Goal: Navigation & Orientation: Find specific page/section

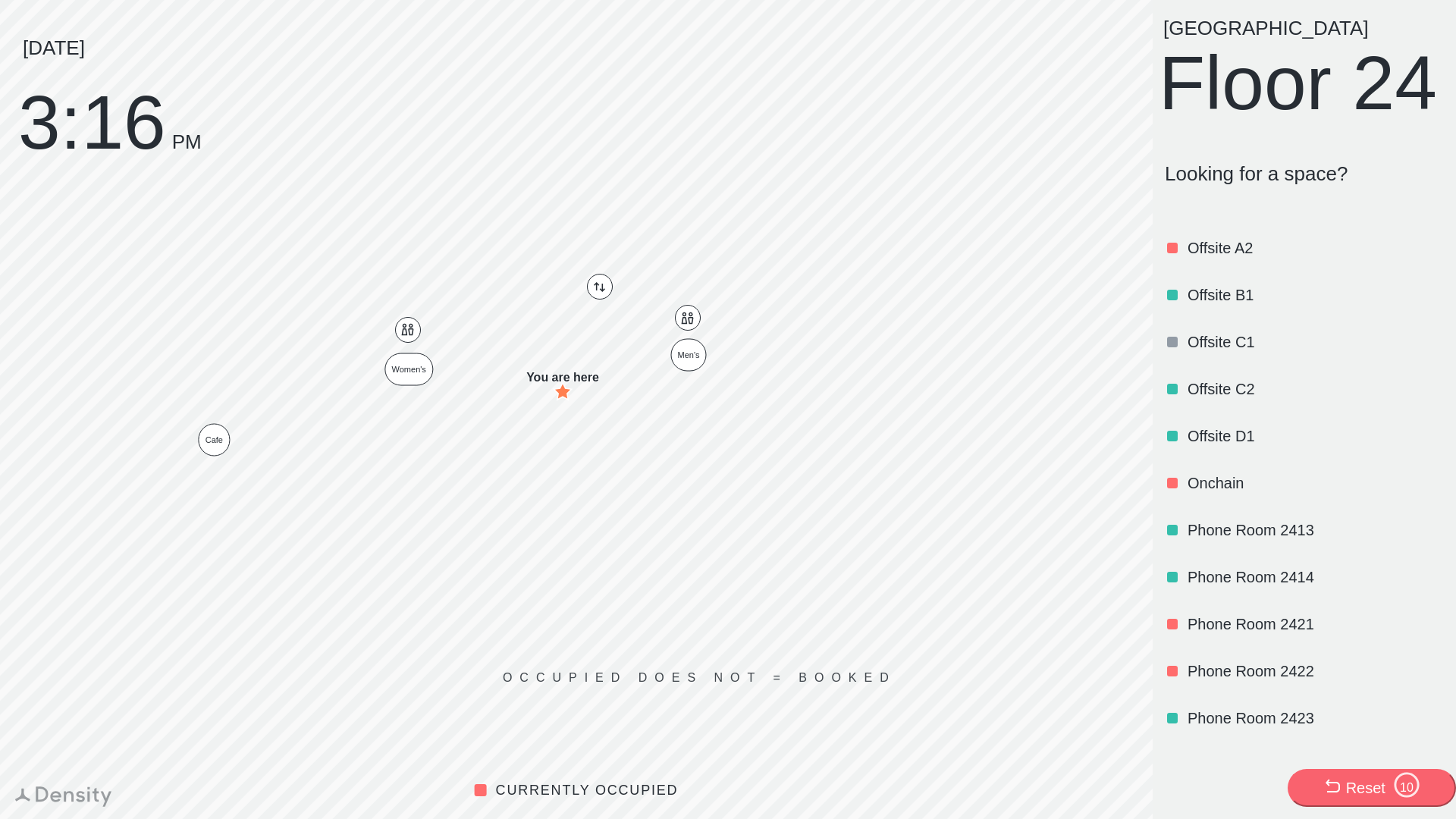
scroll to position [786, 0]
click at [1226, 306] on p "Offsite B1" at bounding box center [1314, 295] width 253 height 21
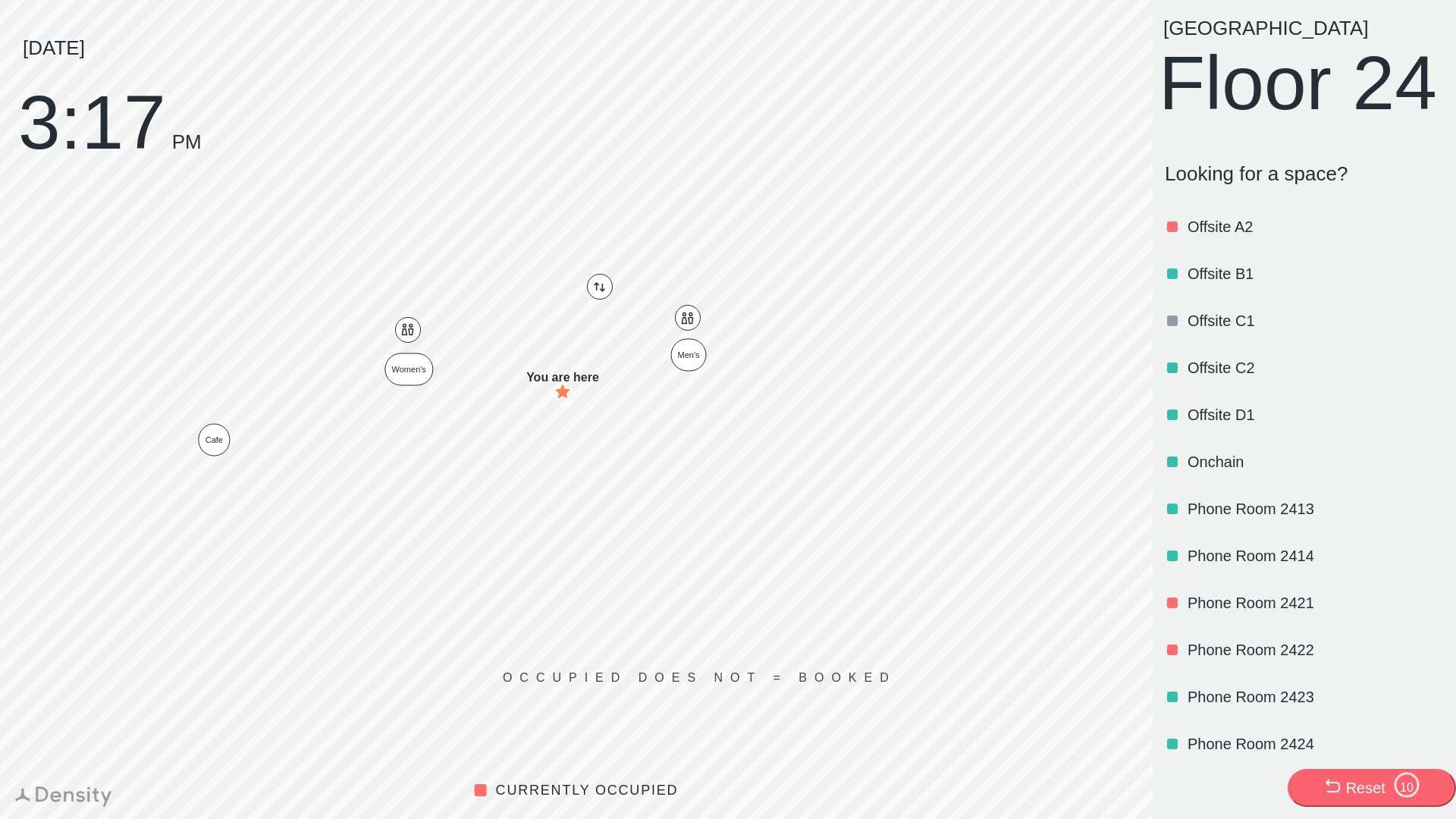
scroll to position [809, 0]
click at [1214, 425] on p "Offsite D1" at bounding box center [1314, 414] width 253 height 21
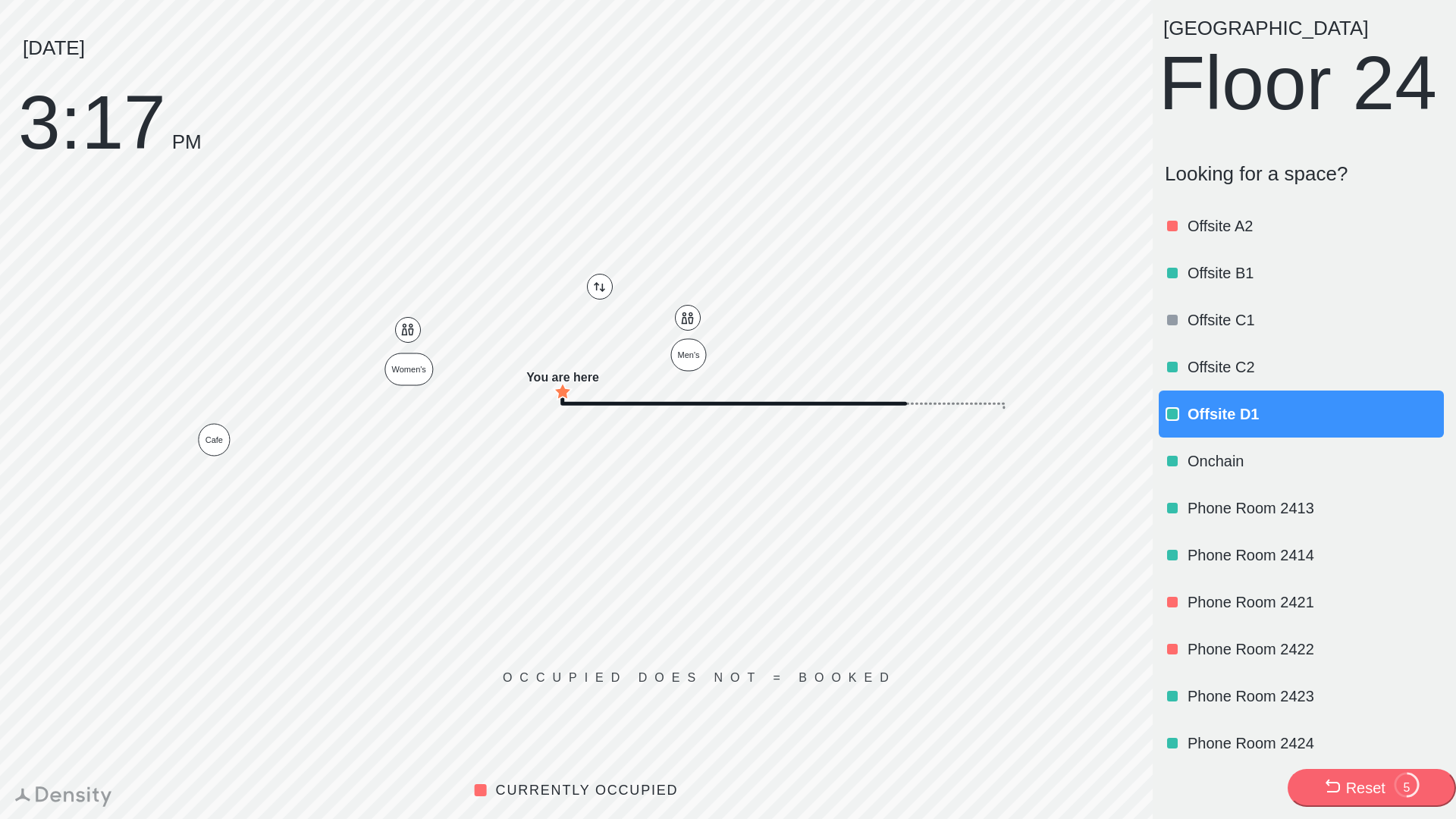
click at [1204, 284] on p "Offsite B1" at bounding box center [1314, 273] width 253 height 21
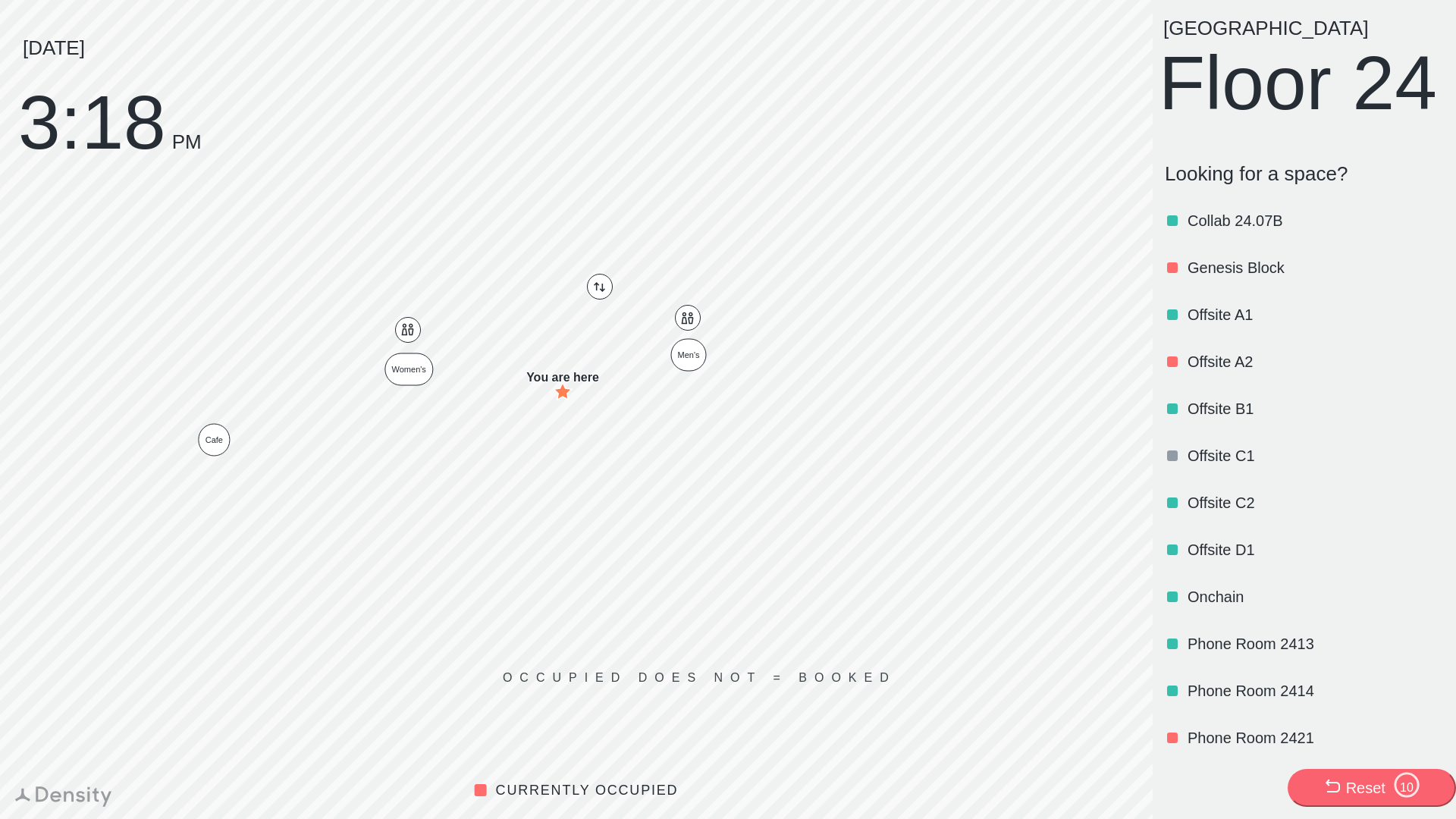
scroll to position [688, 0]
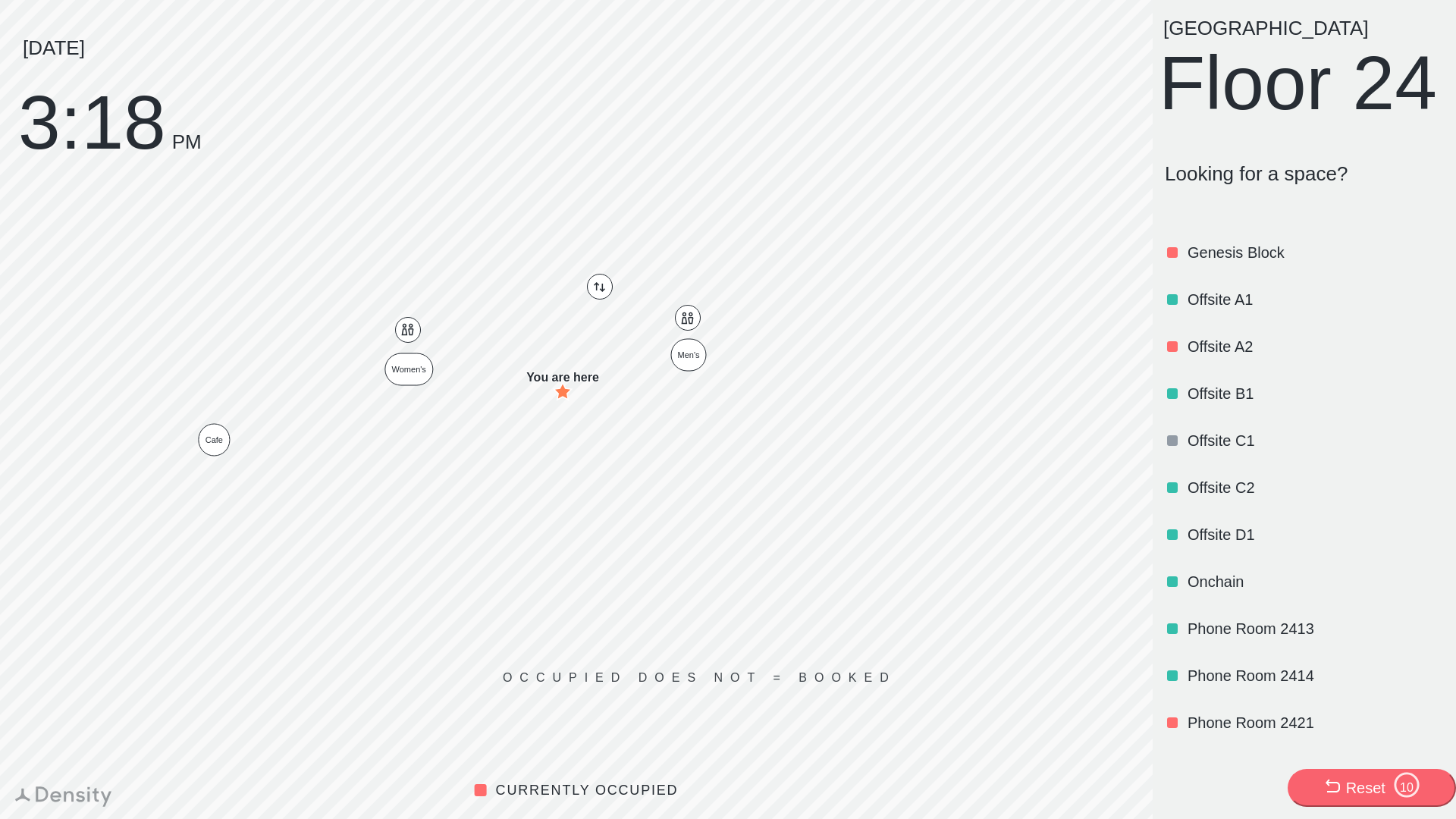
click at [1234, 404] on p "Offsite B1" at bounding box center [1314, 393] width 253 height 21
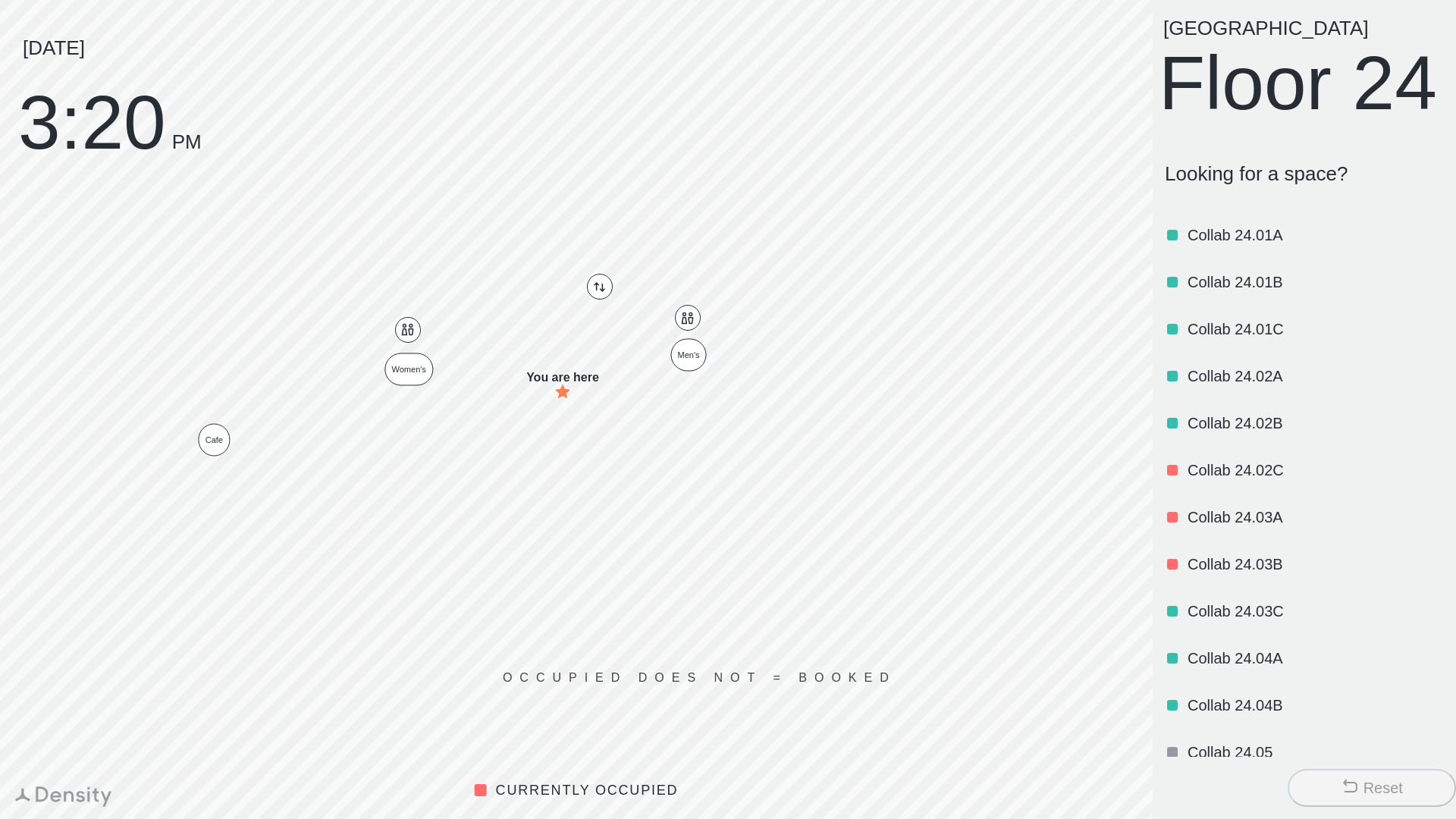
click at [1266, 292] on p "Collab 24.01B" at bounding box center [1314, 281] width 253 height 21
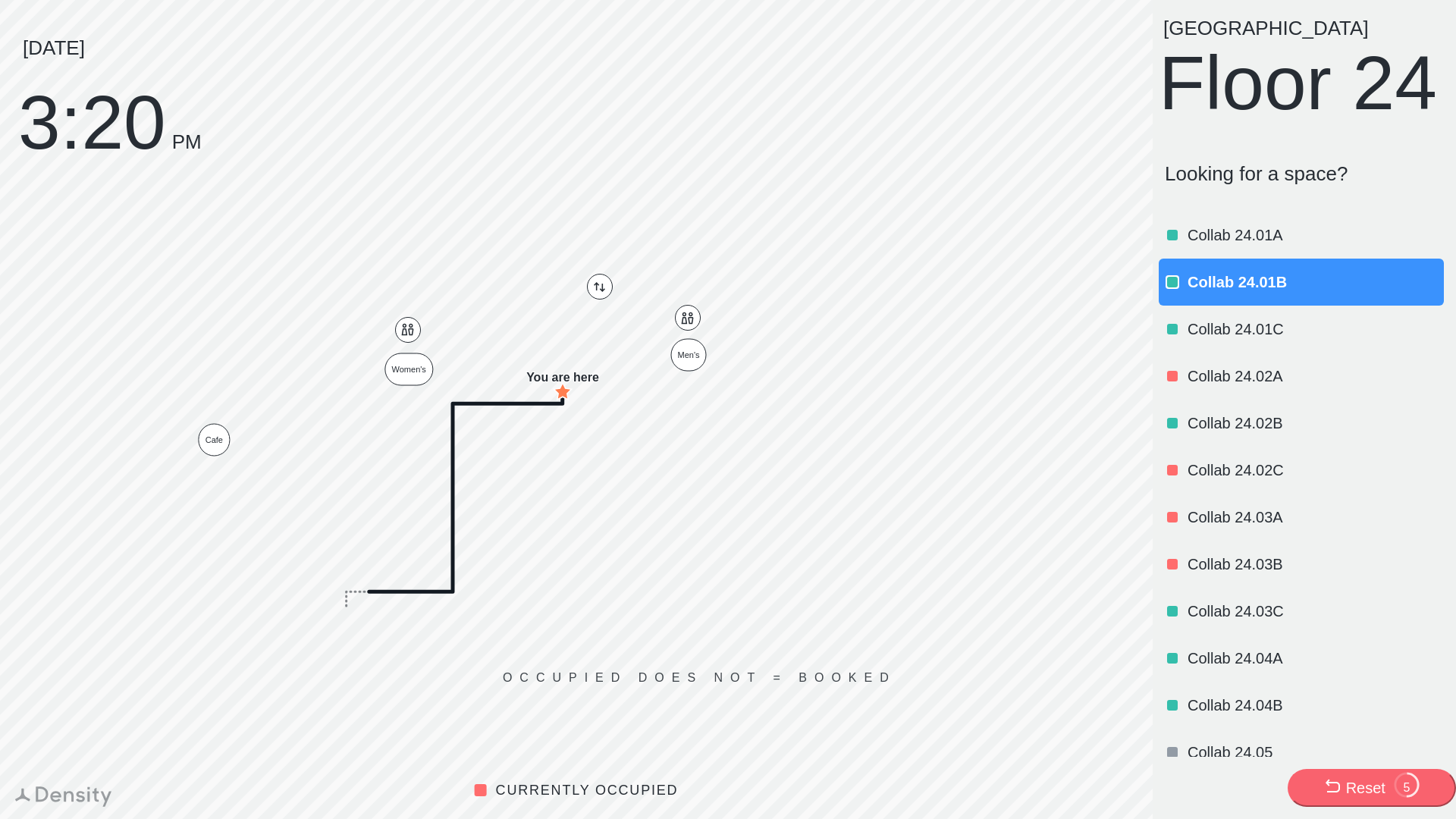
click at [1359, 782] on div "Reset" at bounding box center [1365, 788] width 40 height 21
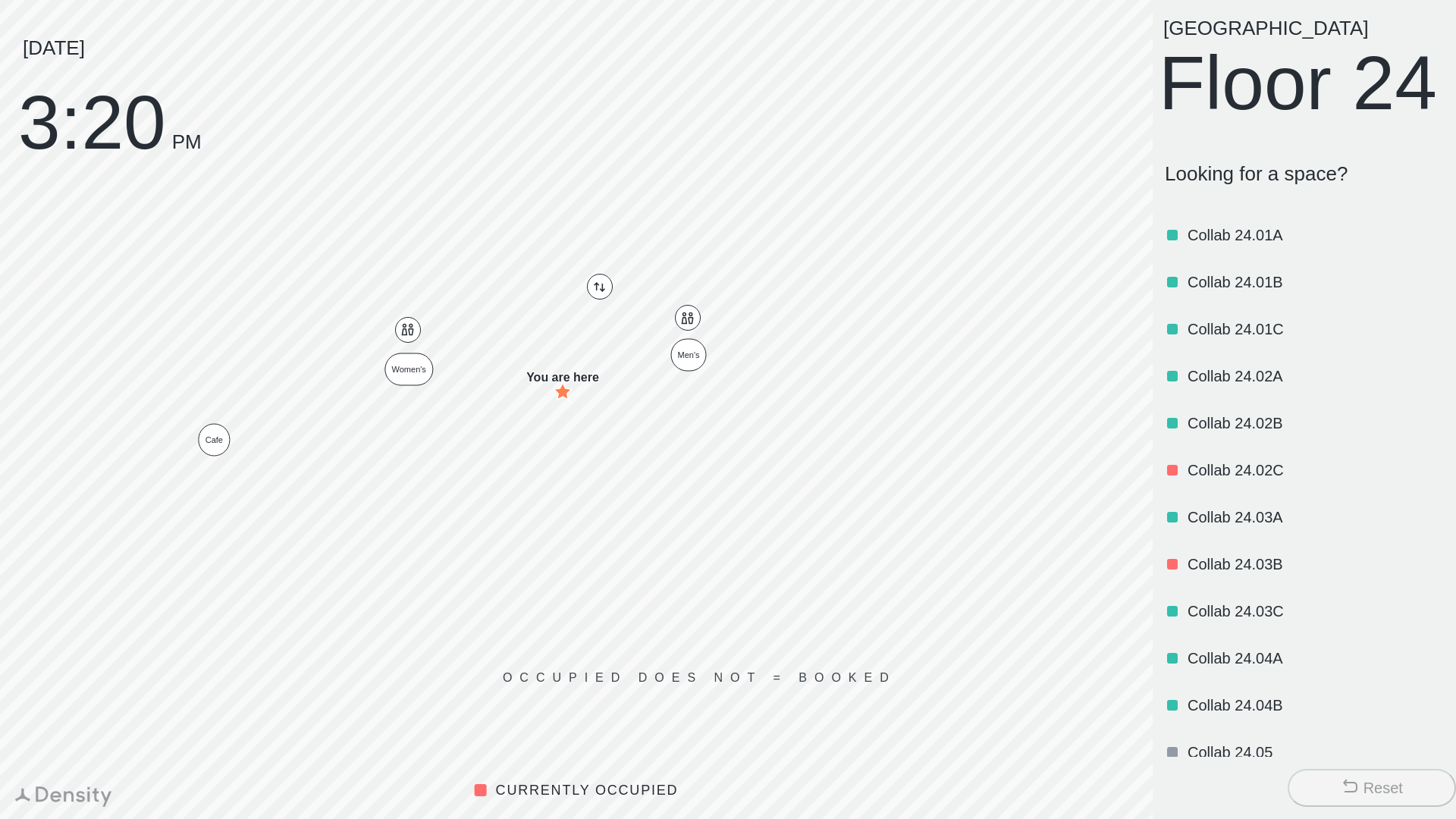
click at [1282, 308] on div "Collab 24.01B" at bounding box center [1314, 281] width 253 height 52
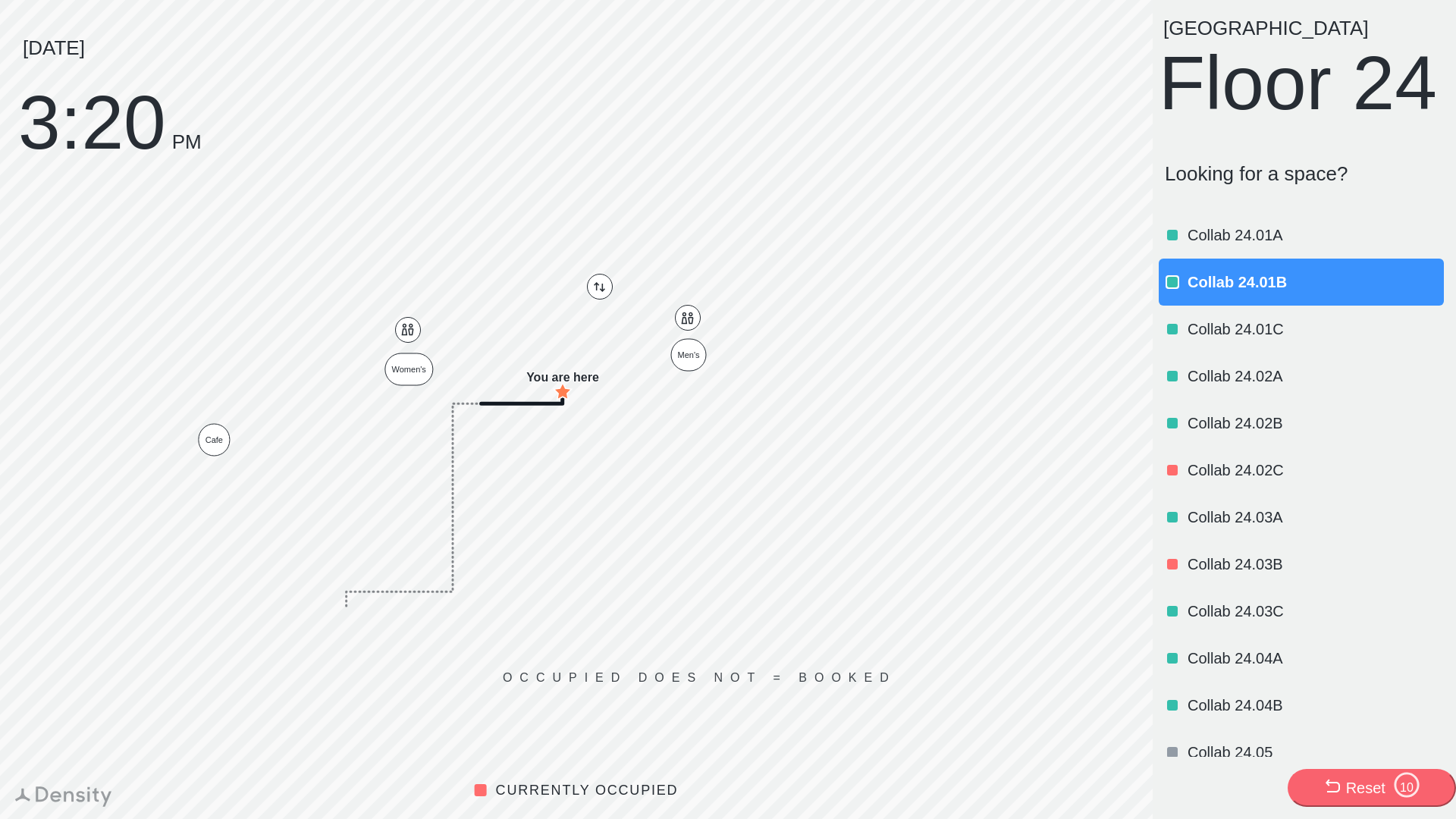
click at [1276, 434] on p "Collab 24.02B" at bounding box center [1314, 423] width 253 height 21
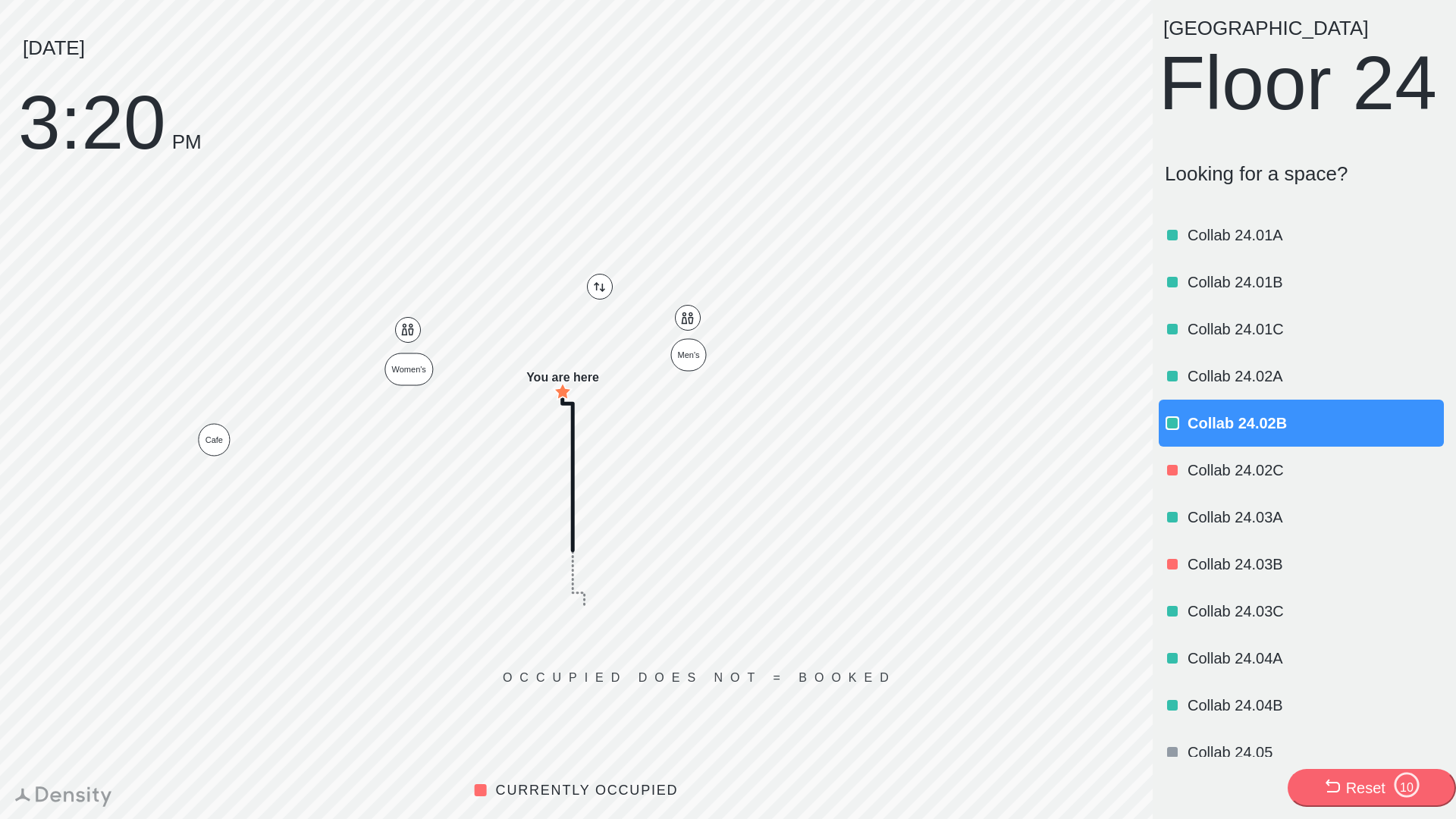
click at [1232, 292] on p "Collab 24.01B" at bounding box center [1314, 281] width 253 height 21
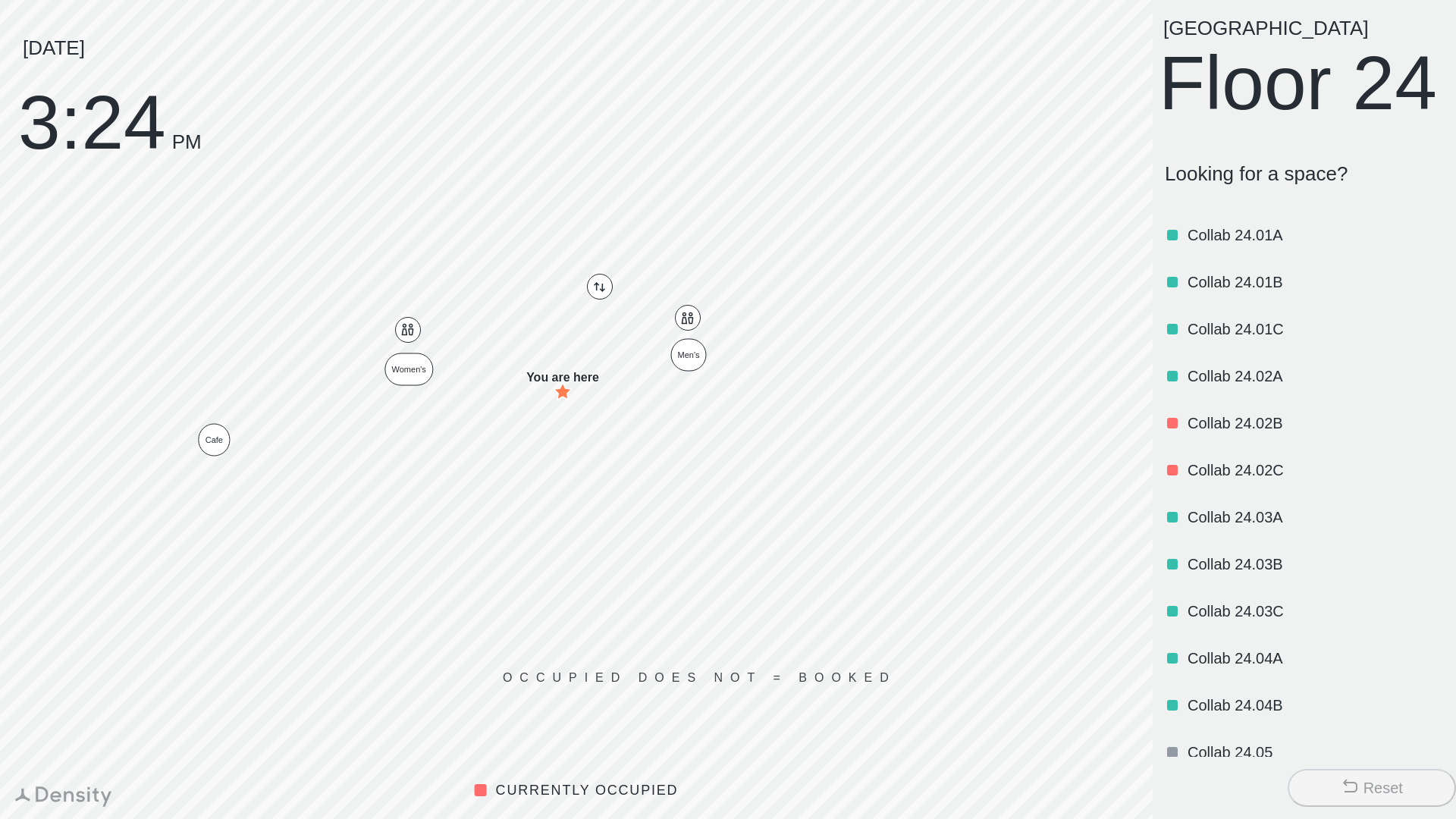
click at [1261, 292] on p "Collab 24.01B" at bounding box center [1314, 281] width 253 height 21
